Goal: Information Seeking & Learning: Check status

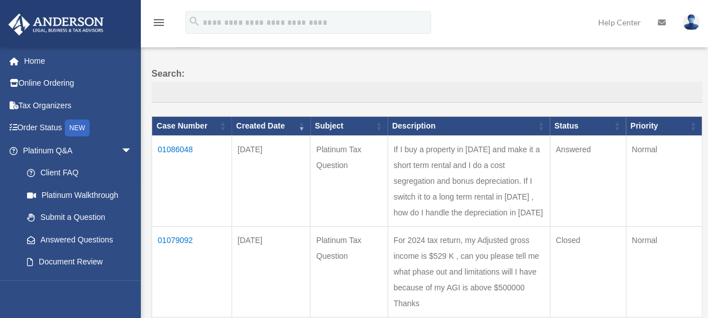
scroll to position [90, 0]
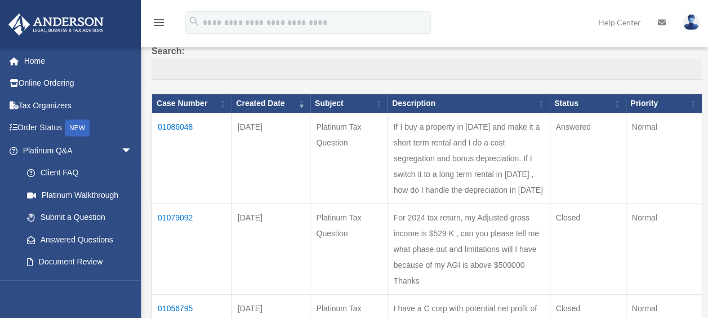
click at [176, 123] on td "01086048" at bounding box center [192, 158] width 80 height 91
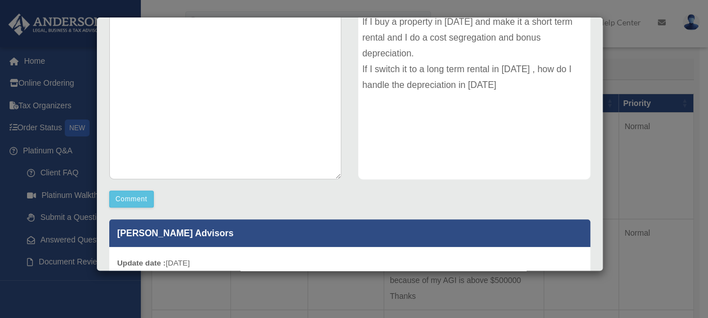
scroll to position [0, 0]
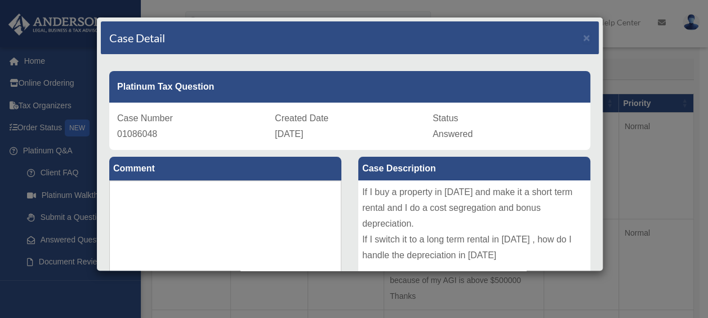
click at [225, 9] on div "Case Detail × Platinum Tax Question Case Number 01086048 Created Date [DATE] St…" at bounding box center [354, 159] width 708 height 318
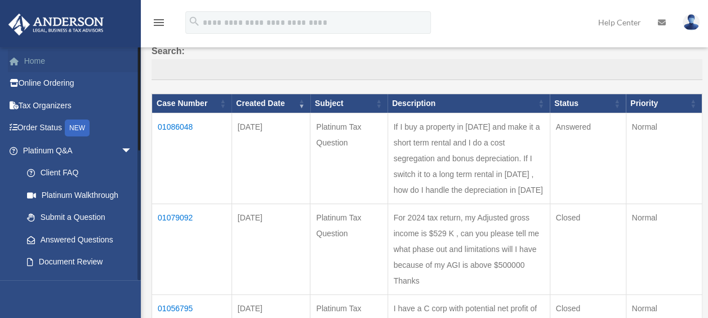
click at [30, 58] on link "Home" at bounding box center [78, 61] width 141 height 23
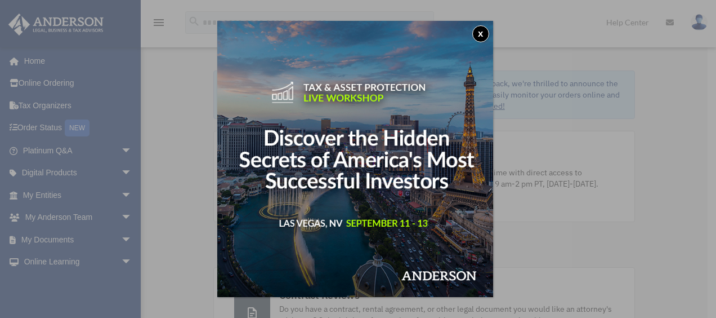
click at [483, 38] on button "x" at bounding box center [480, 33] width 17 height 17
